Goal: Task Accomplishment & Management: Use online tool/utility

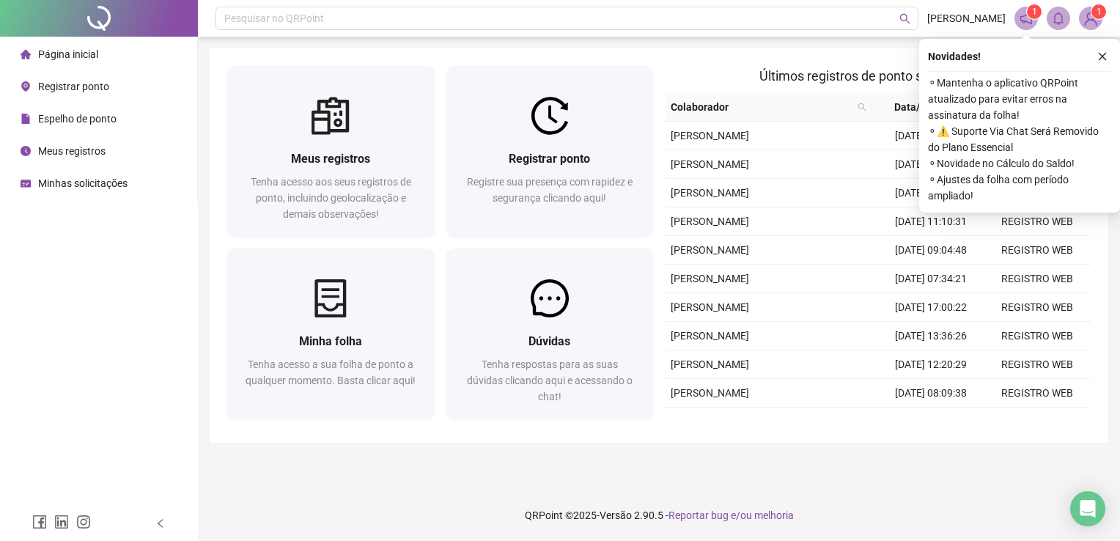
click at [68, 54] on span "Página inicial" at bounding box center [68, 54] width 60 height 12
click at [1099, 57] on icon "close" at bounding box center [1103, 56] width 10 height 10
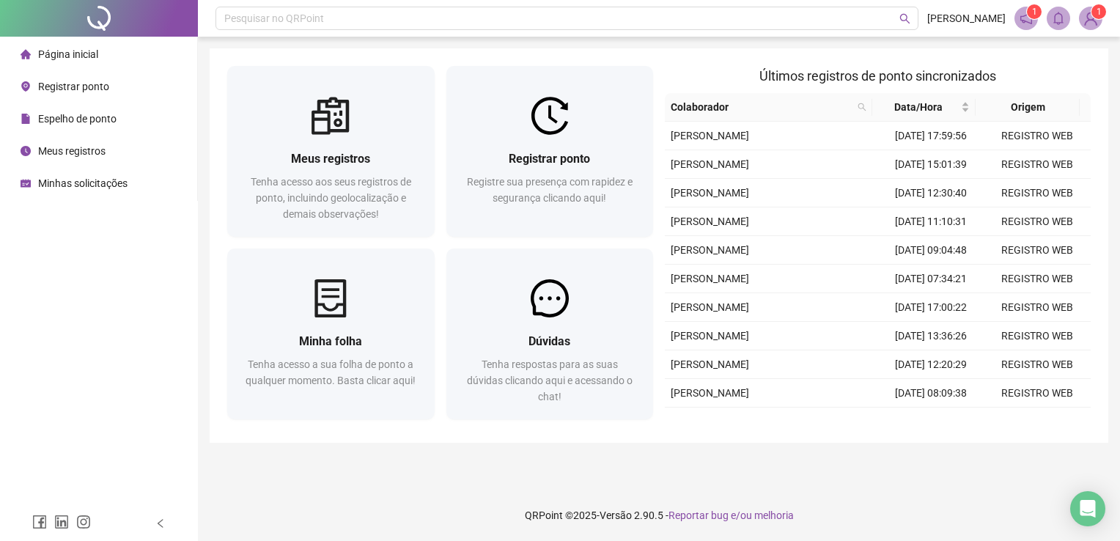
click at [57, 81] on span "Registrar ponto" at bounding box center [73, 87] width 71 height 12
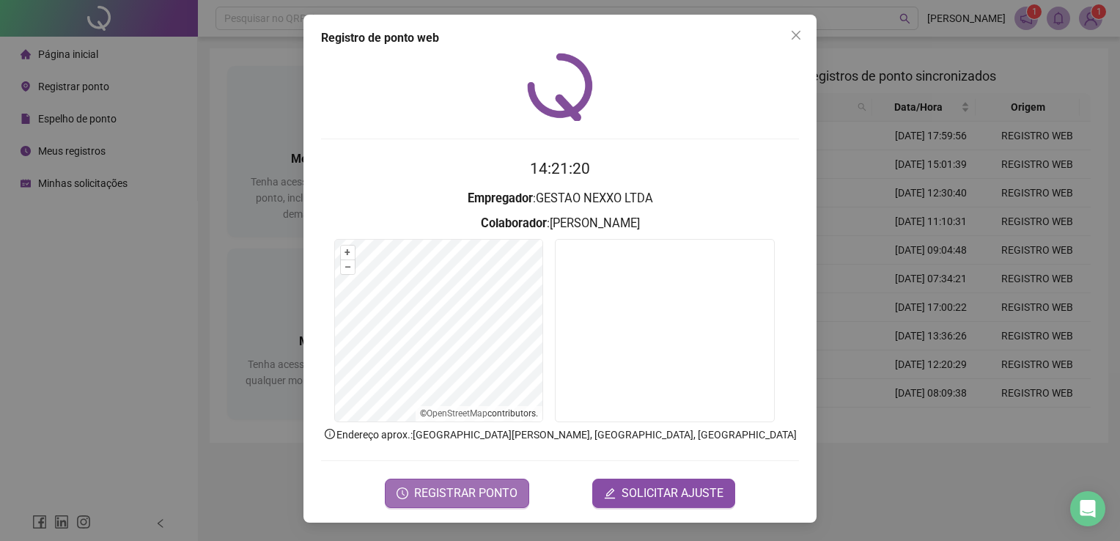
click at [438, 485] on span "REGISTRAR PONTO" at bounding box center [465, 494] width 103 height 18
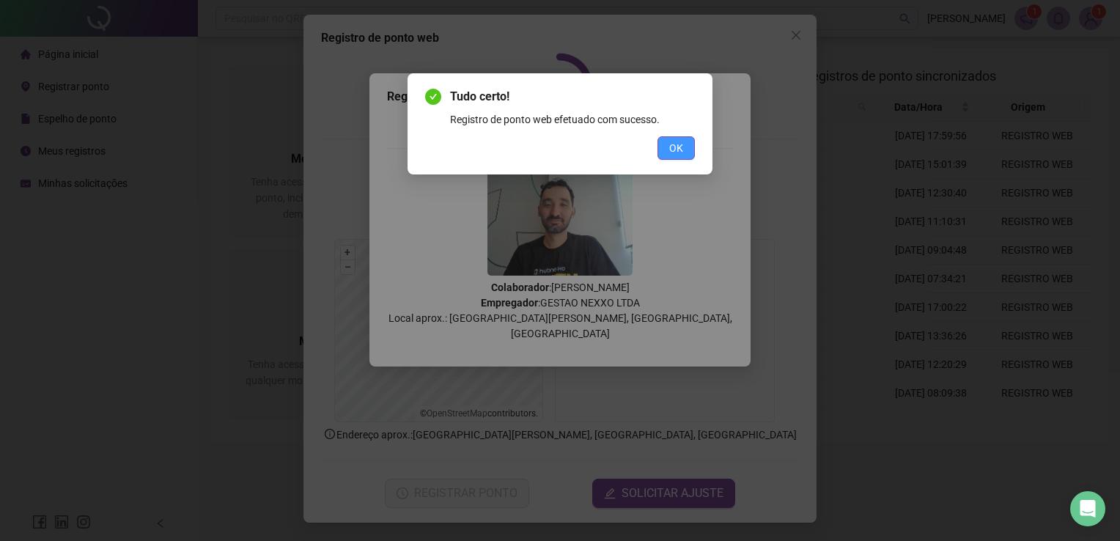
click at [689, 158] on button "OK" at bounding box center [676, 147] width 37 height 23
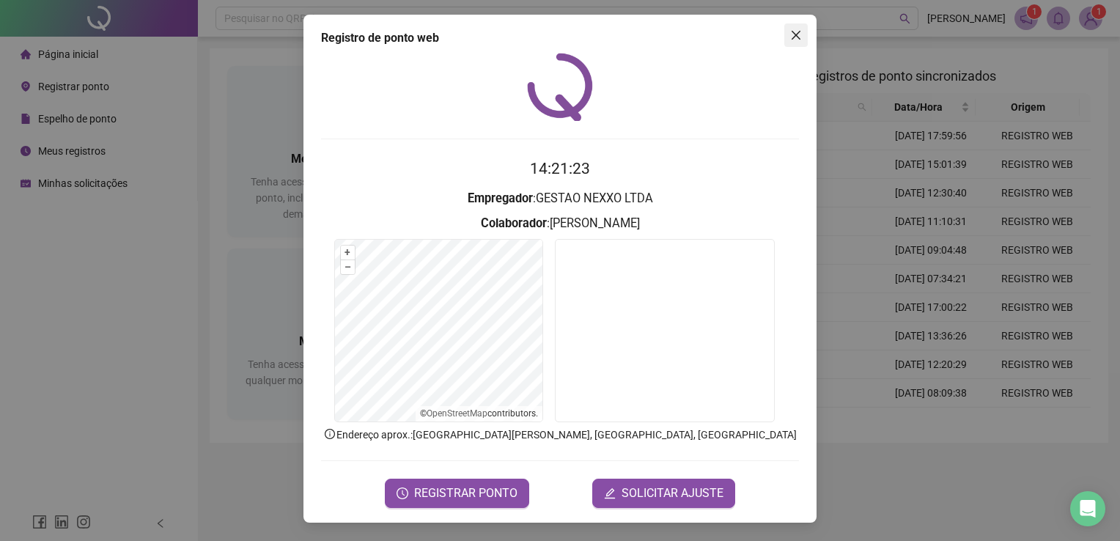
click at [792, 34] on icon "close" at bounding box center [796, 35] width 12 height 12
